Goal: Task Accomplishment & Management: Complete application form

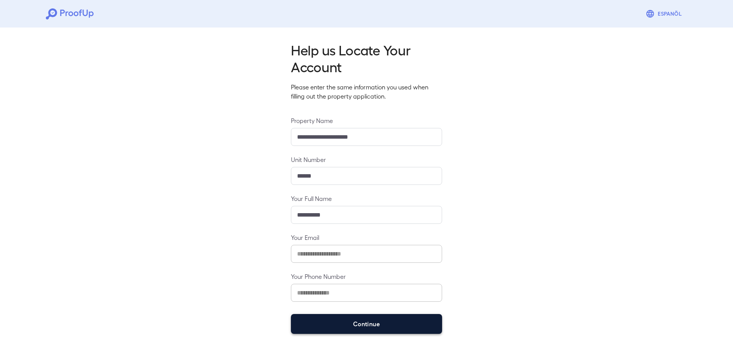
click at [346, 314] on button "Continue" at bounding box center [366, 324] width 151 height 20
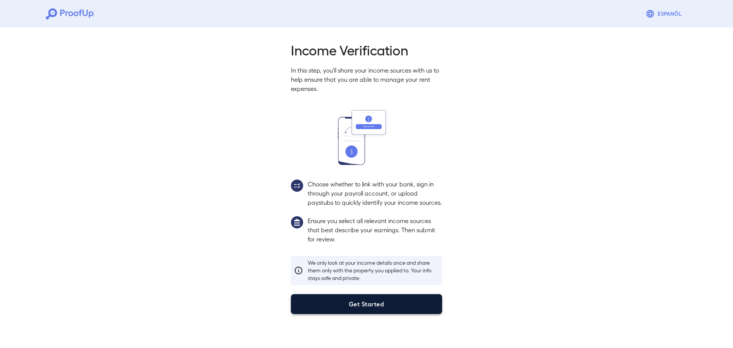
click at [355, 307] on button "Get Started" at bounding box center [366, 304] width 151 height 20
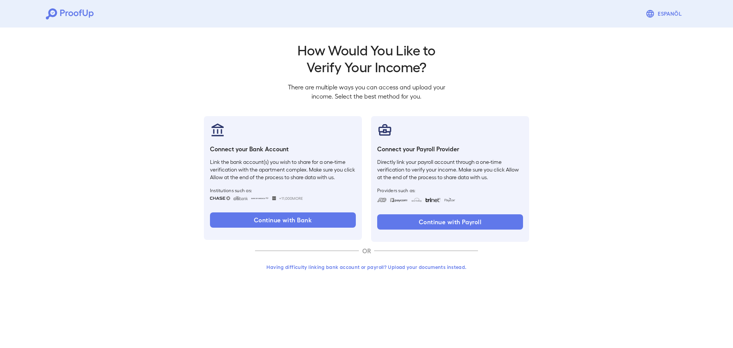
click at [365, 266] on button "Having difficulty linking bank account or payroll? Upload your documents instea…" at bounding box center [366, 267] width 223 height 14
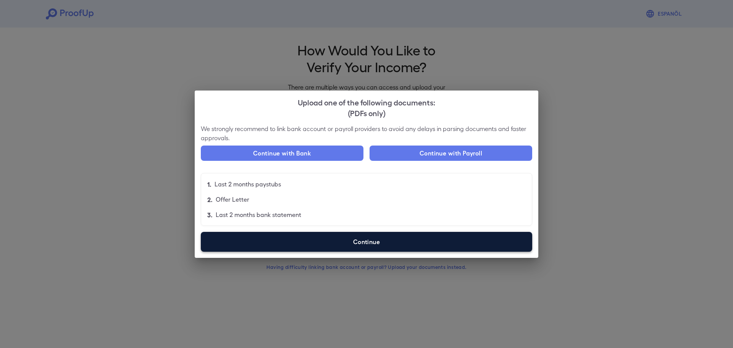
click at [330, 238] on label "Continue" at bounding box center [366, 242] width 331 height 20
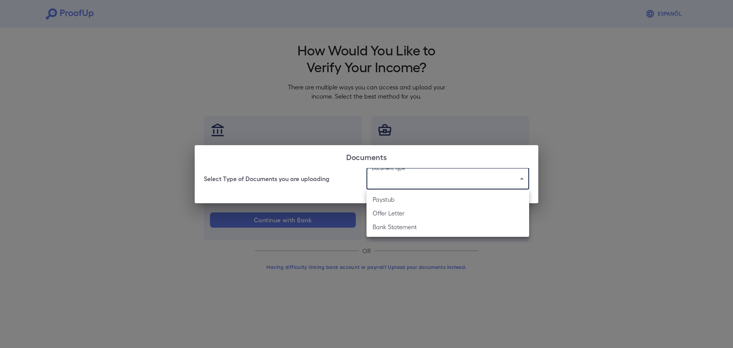
drag, startPoint x: 424, startPoint y: 182, endPoint x: 413, endPoint y: 182, distance: 11.1
click at [424, 182] on body "Espanõl Go back How Would You Like to Verify Your Income? There are multiple wa…" at bounding box center [366, 146] width 733 height 292
click at [391, 229] on li "Bank Statement" at bounding box center [447, 227] width 163 height 14
type input "**********"
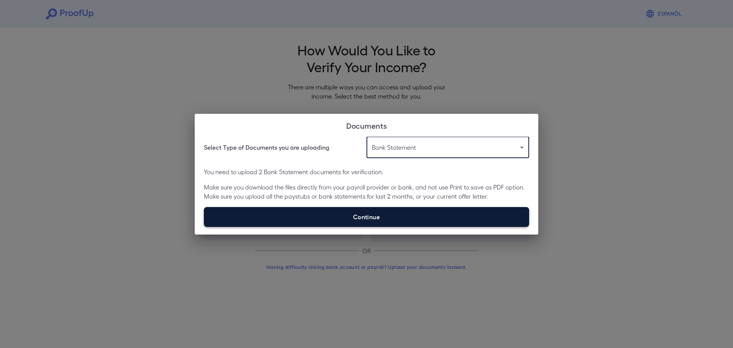
click at [372, 213] on label "Continue" at bounding box center [366, 217] width 325 height 20
click at [204, 226] on input "Continue" at bounding box center [204, 226] width 0 height 0
type input "**********"
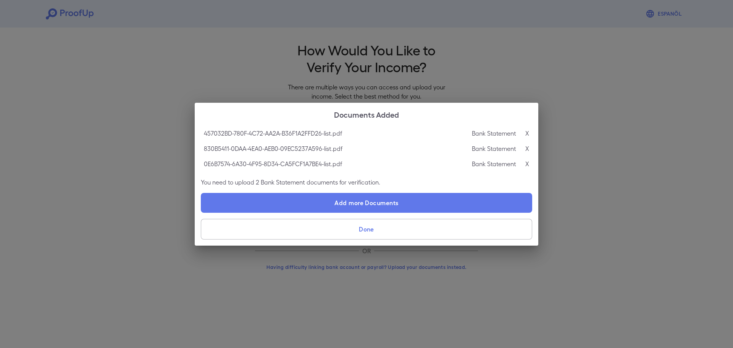
click at [320, 227] on button "Done" at bounding box center [366, 229] width 331 height 21
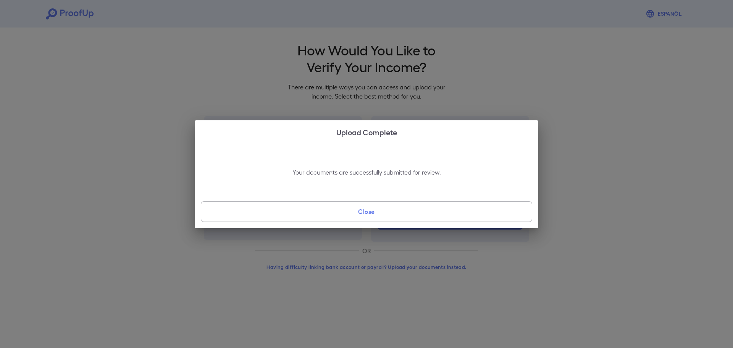
click at [342, 206] on button "Close" at bounding box center [366, 211] width 331 height 21
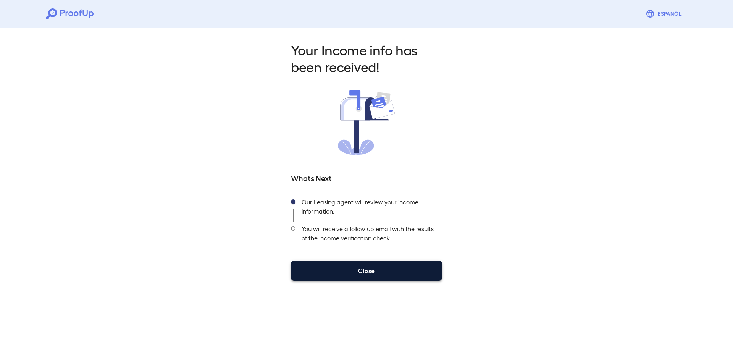
click at [316, 270] on button "Close" at bounding box center [366, 271] width 151 height 20
click at [381, 265] on button "Close" at bounding box center [366, 271] width 151 height 20
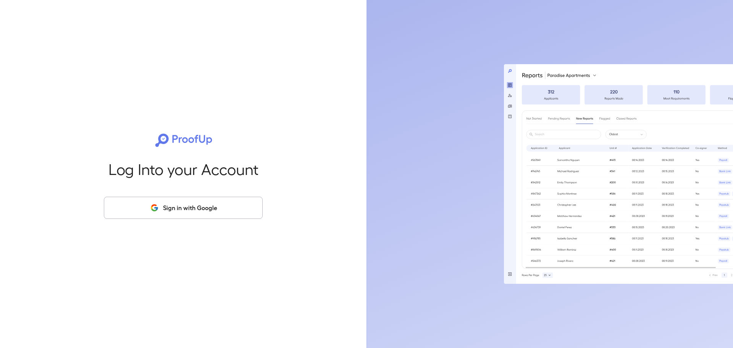
click at [162, 214] on button "Sign in with Google" at bounding box center [183, 208] width 159 height 22
